Goal: Task Accomplishment & Management: Manage account settings

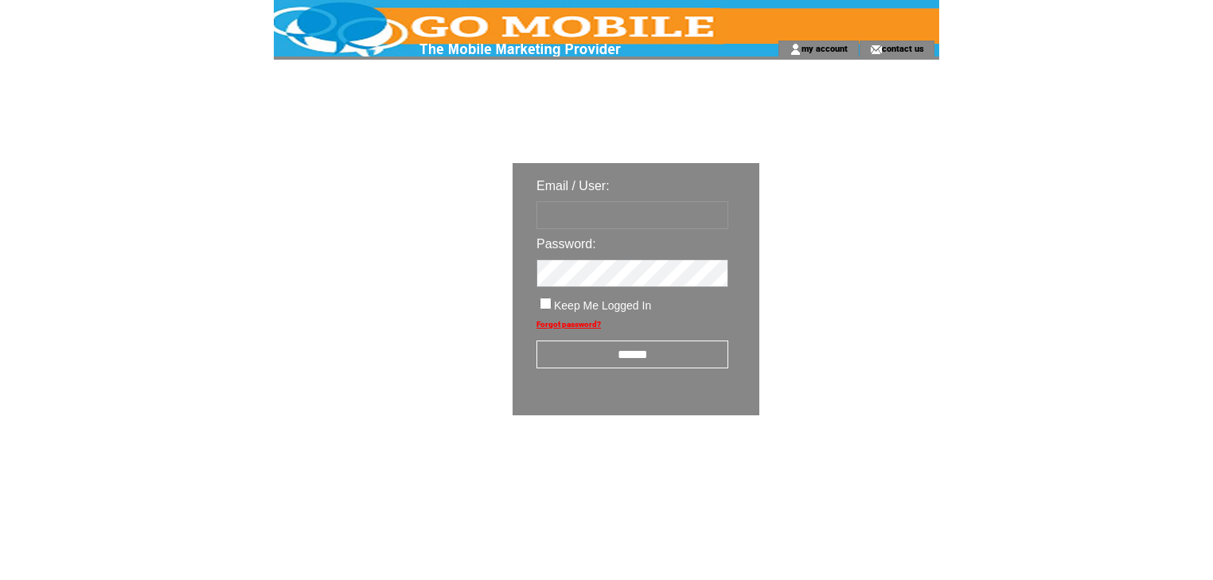
type input "********"
click at [650, 356] on input "******" at bounding box center [632, 355] width 192 height 28
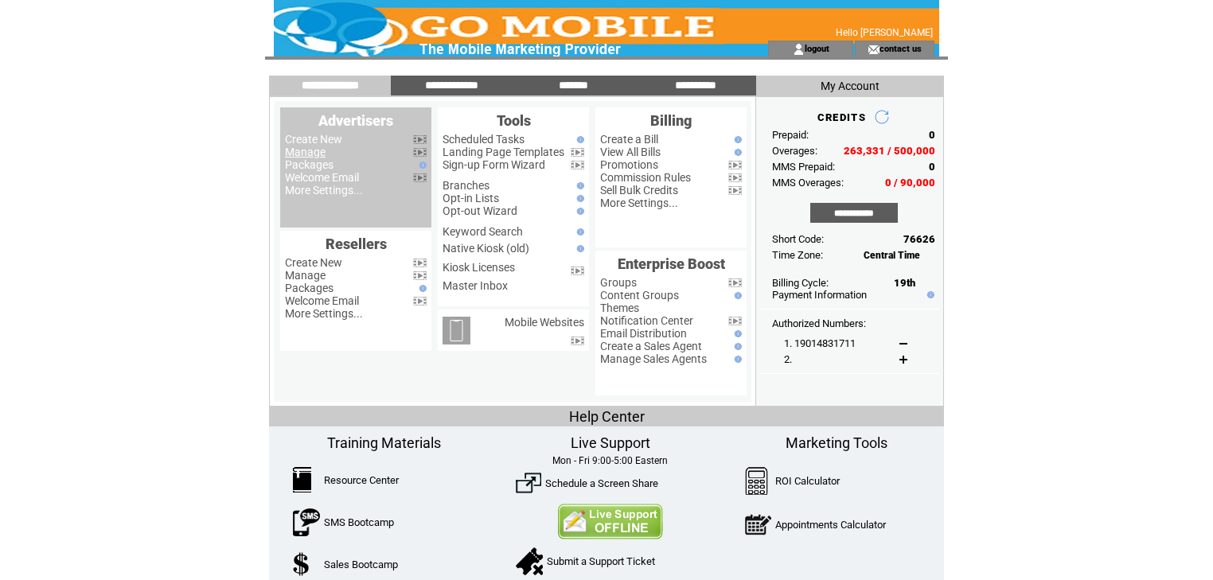
click at [319, 154] on link "Manage" at bounding box center [305, 152] width 41 height 13
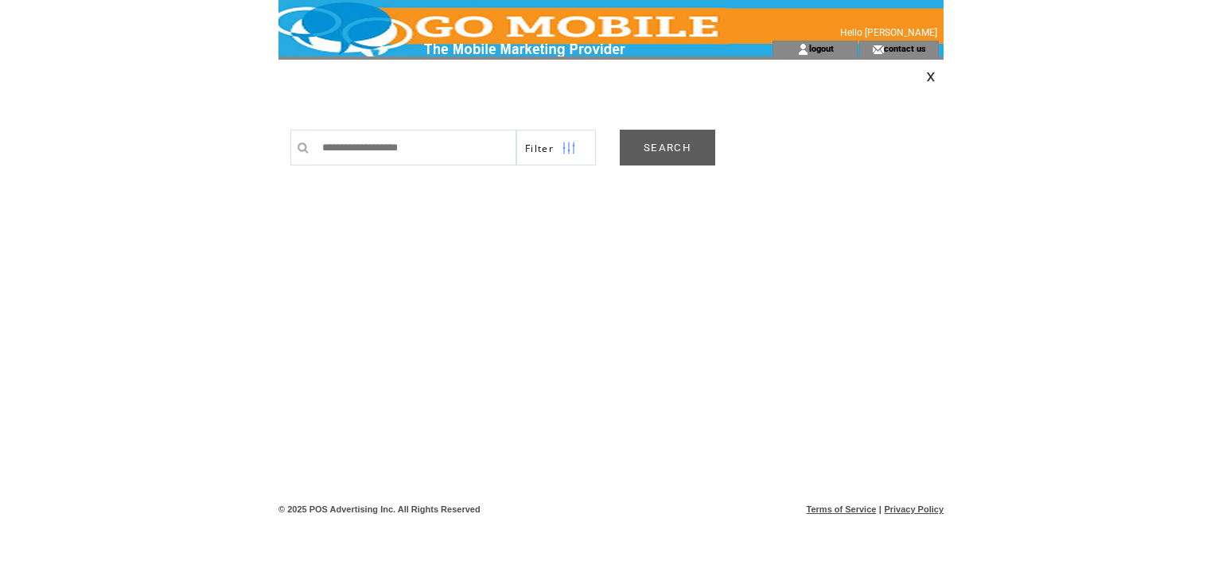
click at [668, 147] on link "SEARCH" at bounding box center [667, 148] width 95 height 36
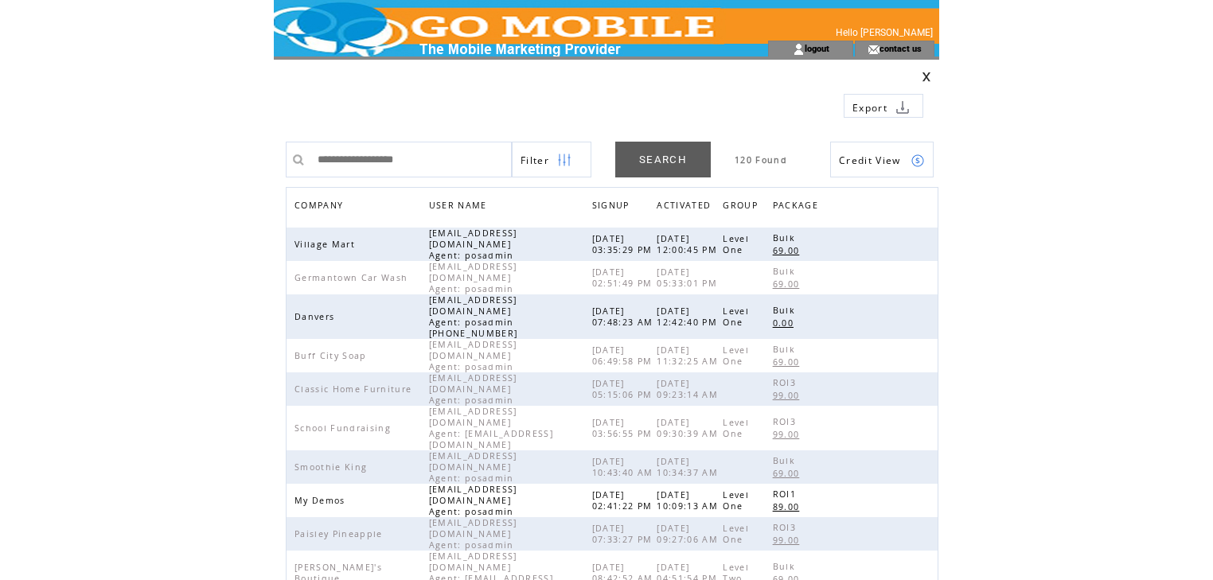
click at [329, 206] on span "COMPANY" at bounding box center [320, 207] width 53 height 23
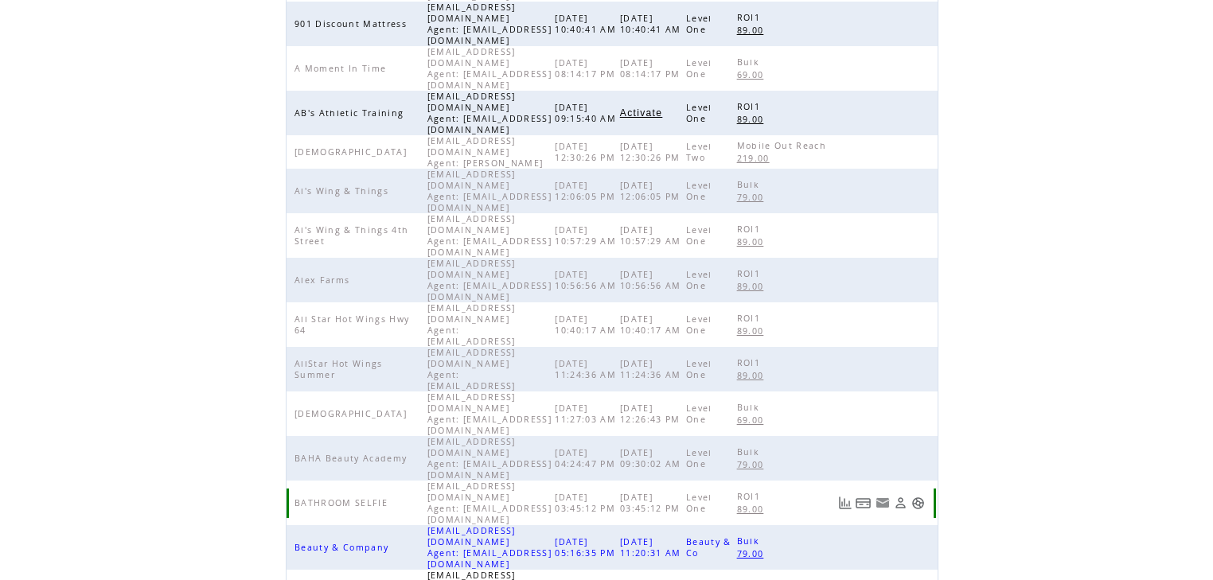
scroll to position [368, 0]
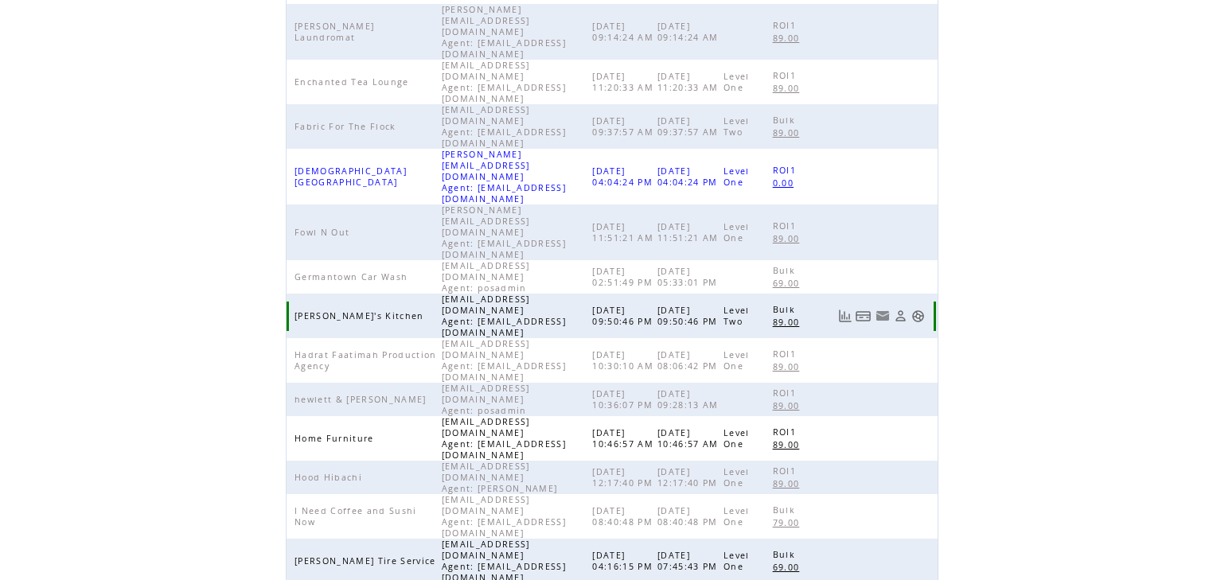
scroll to position [177, 0]
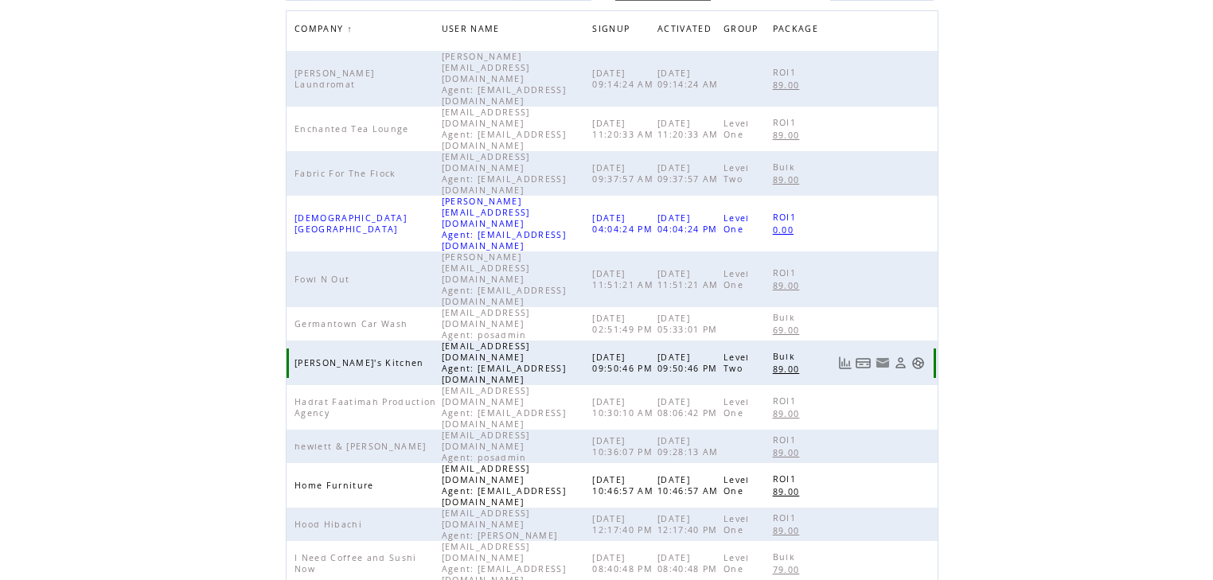
click at [915, 356] on link at bounding box center [918, 363] width 14 height 14
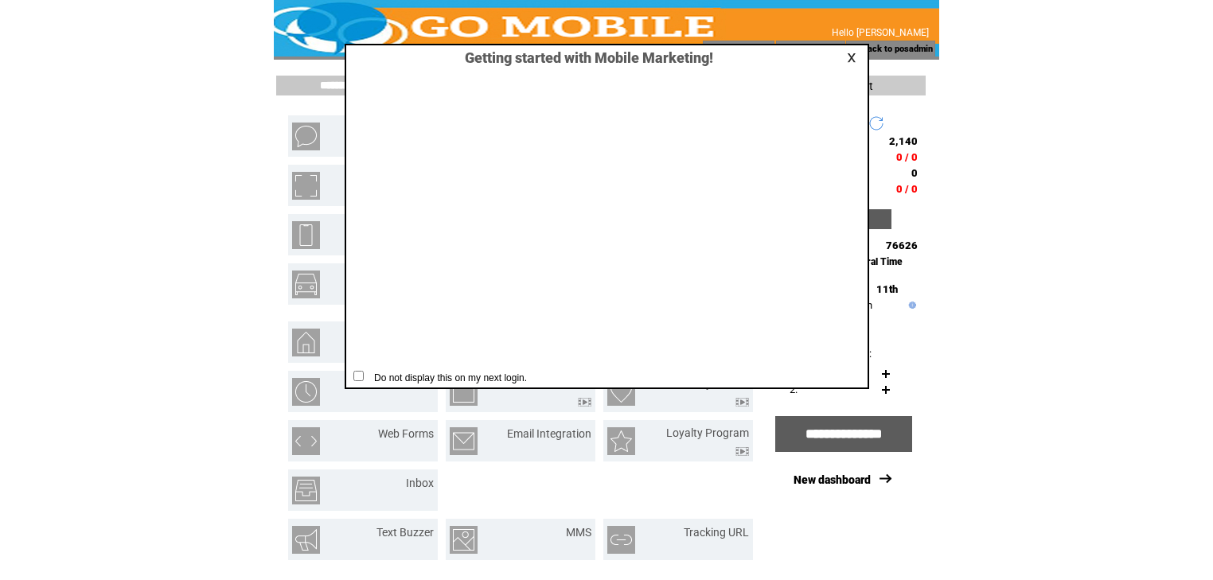
click at [852, 56] on link at bounding box center [854, 58] width 14 height 10
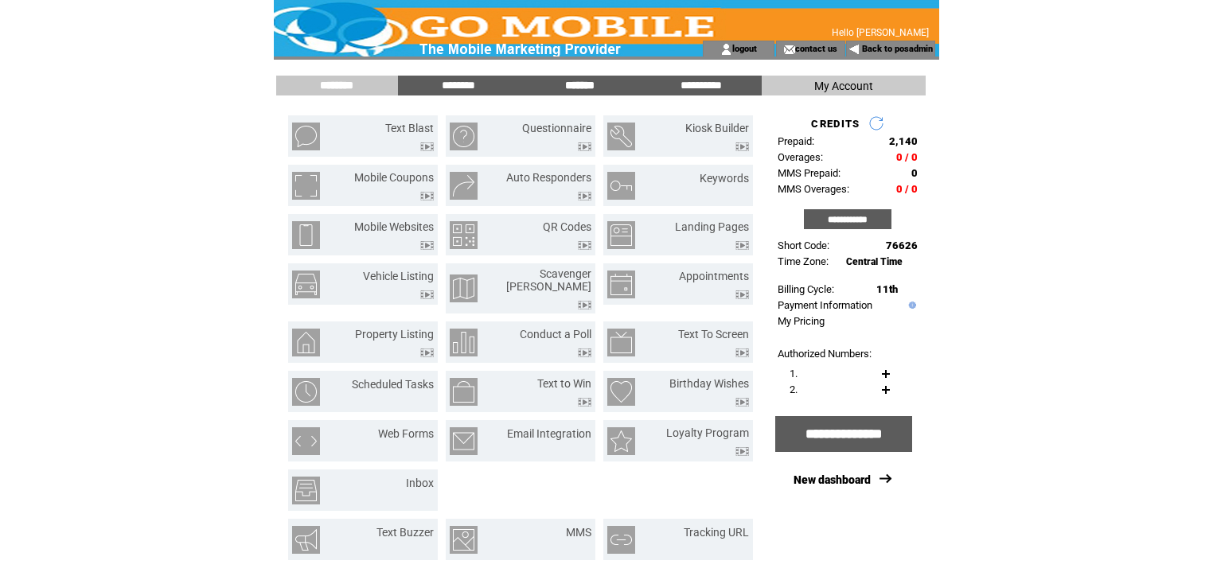
click at [584, 82] on input "*******" at bounding box center [579, 86] width 119 height 14
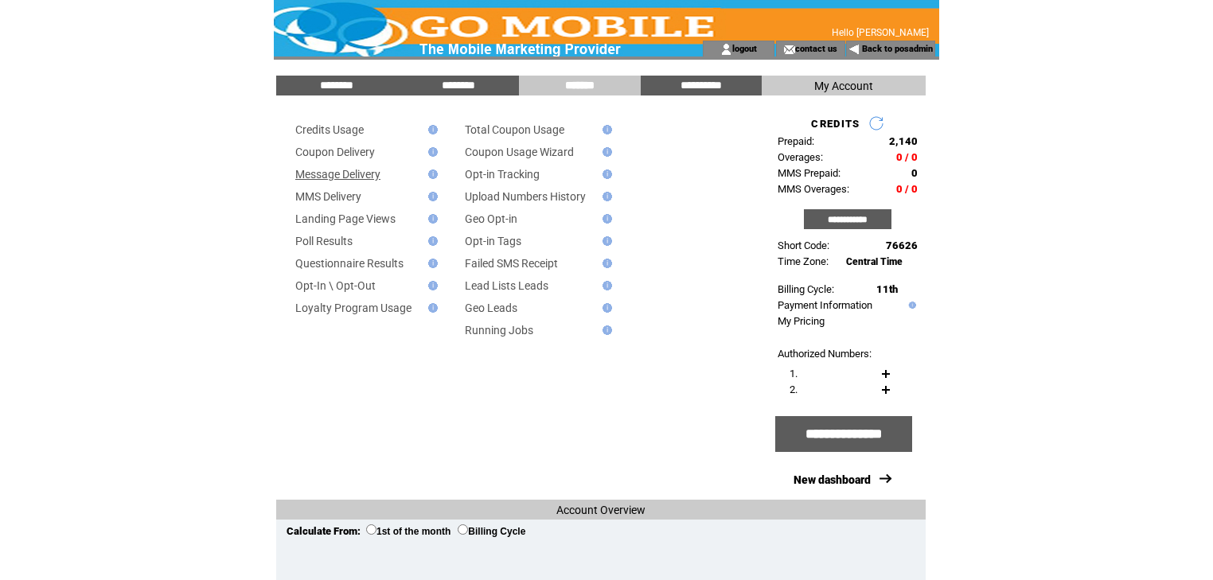
click at [368, 176] on link "Message Delivery" at bounding box center [337, 174] width 85 height 13
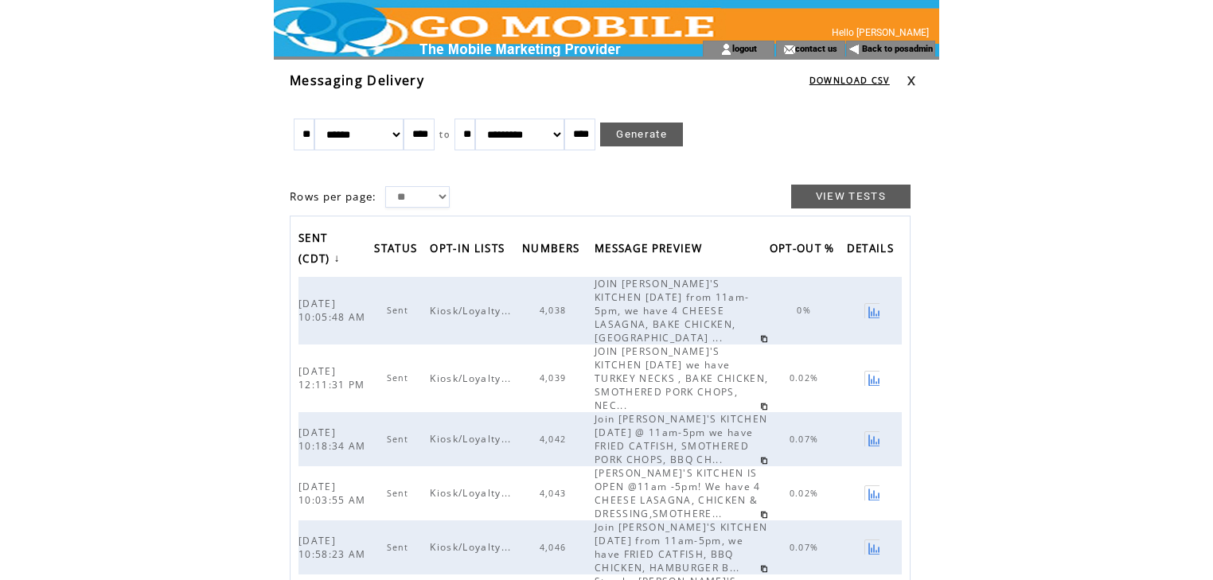
click at [909, 78] on link at bounding box center [911, 81] width 10 height 10
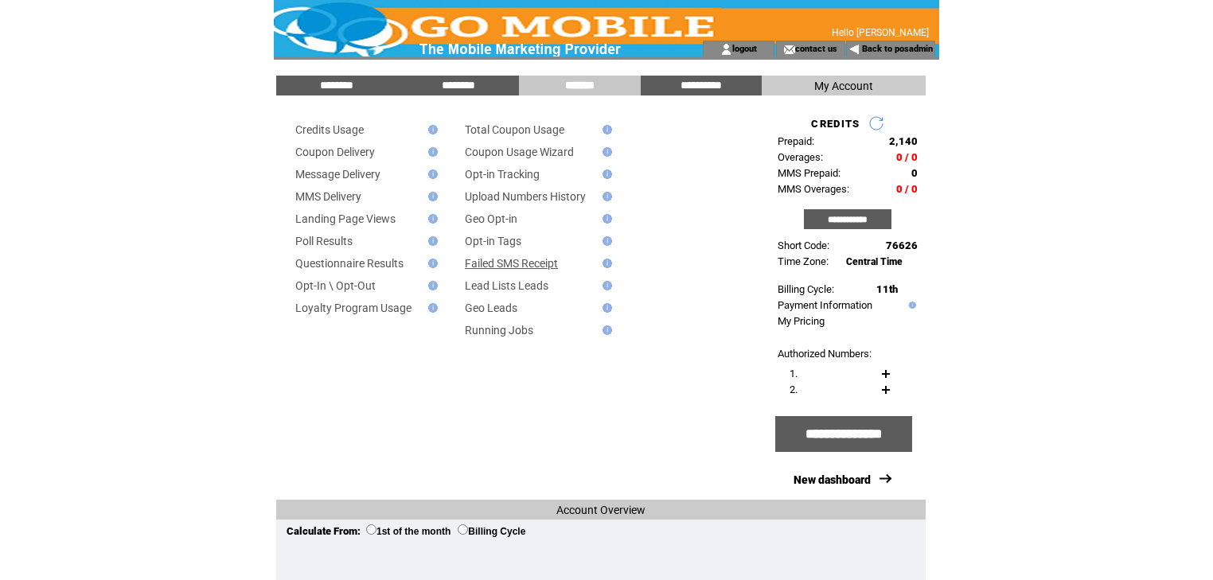
click at [516, 270] on link "Failed SMS Receipt" at bounding box center [511, 263] width 93 height 13
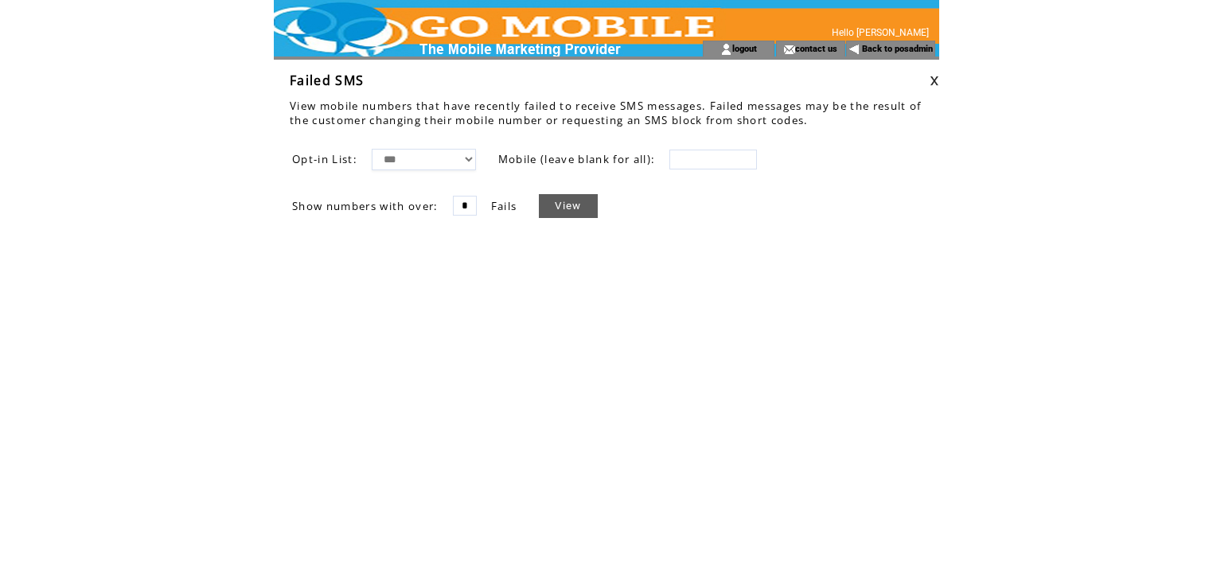
click at [554, 204] on link "View" at bounding box center [568, 206] width 58 height 24
click at [936, 77] on link at bounding box center [934, 81] width 10 height 10
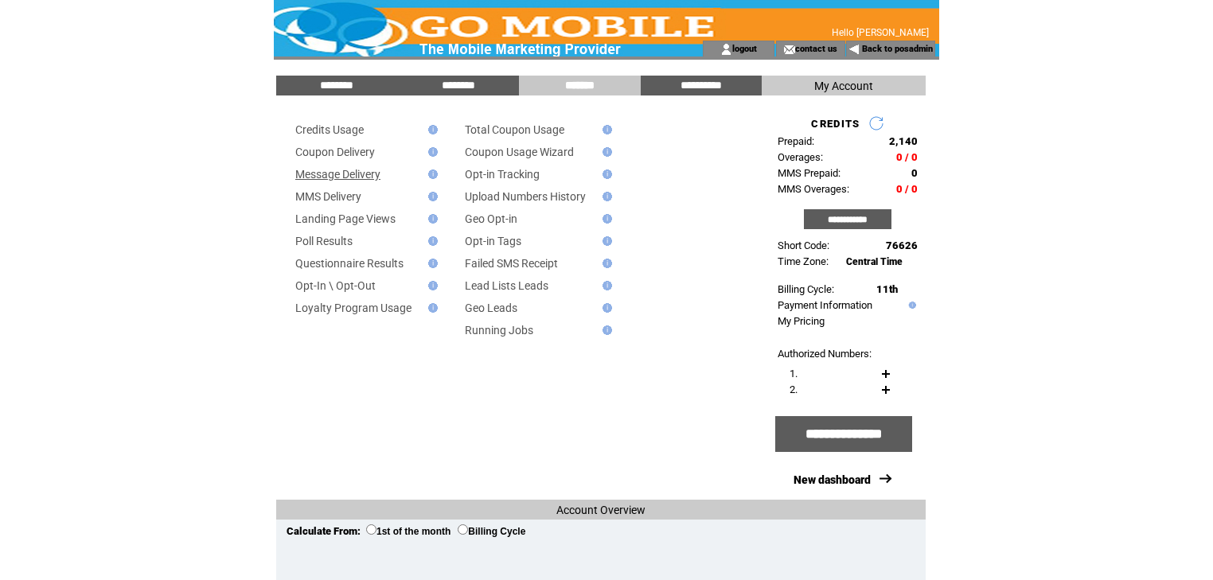
click at [350, 176] on link "Message Delivery" at bounding box center [337, 174] width 85 height 13
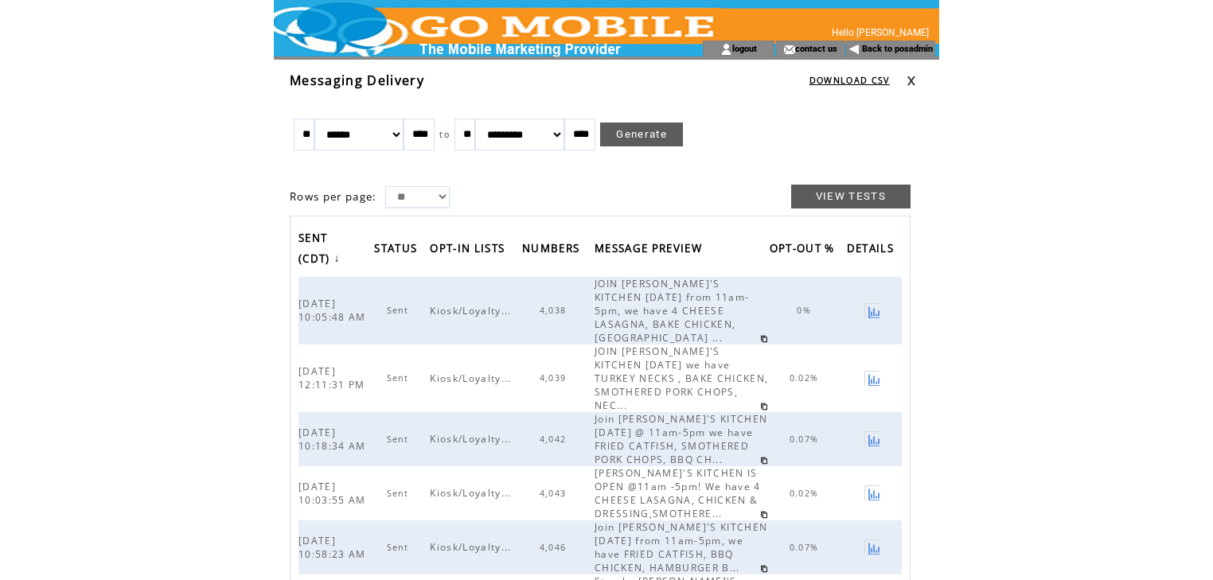
click at [913, 82] on link at bounding box center [911, 81] width 10 height 10
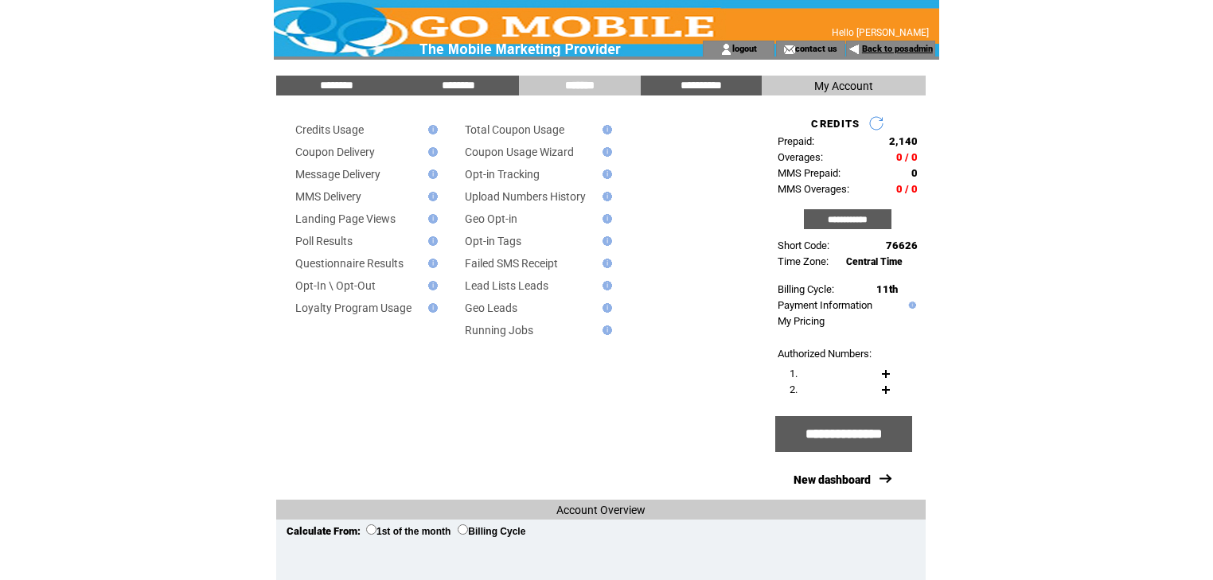
click at [891, 51] on link "Back to posadmin" at bounding box center [897, 49] width 71 height 10
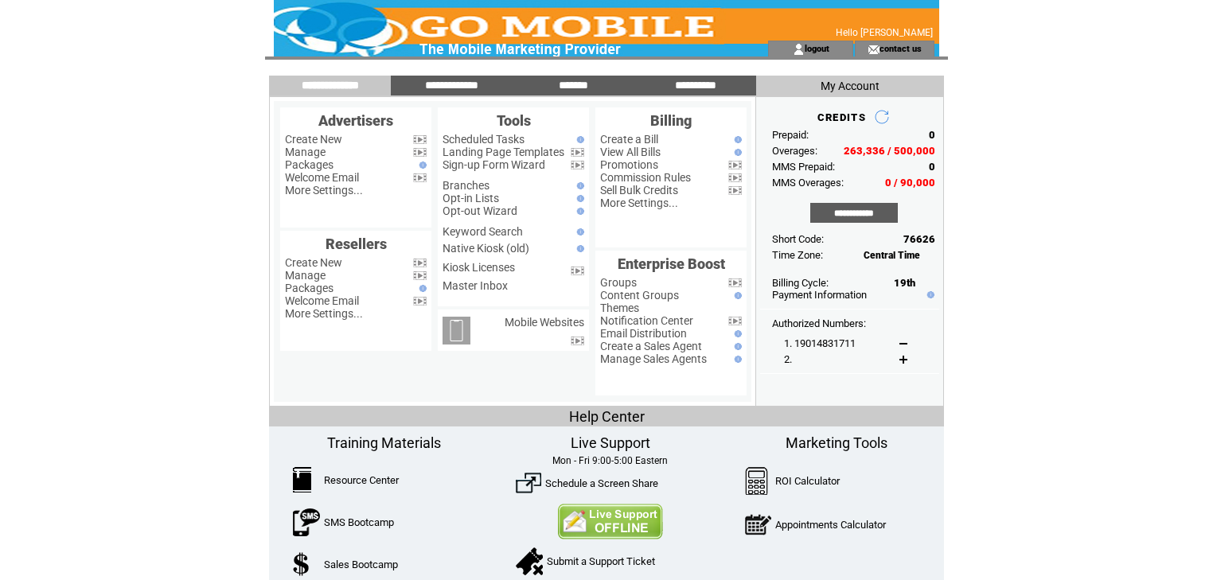
click at [832, 46] on td "logout" at bounding box center [810, 49] width 85 height 16
click at [828, 48] on link "logout" at bounding box center [816, 48] width 25 height 10
